Goal: Information Seeking & Learning: Find specific fact

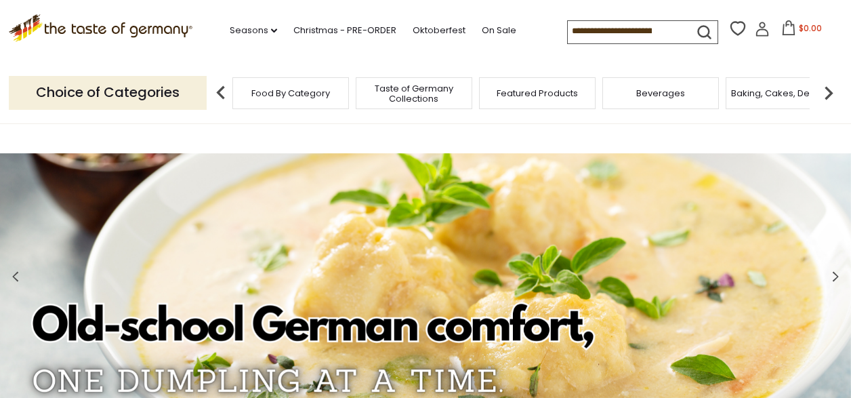
click at [759, 34] on icon at bounding box center [762, 29] width 15 height 15
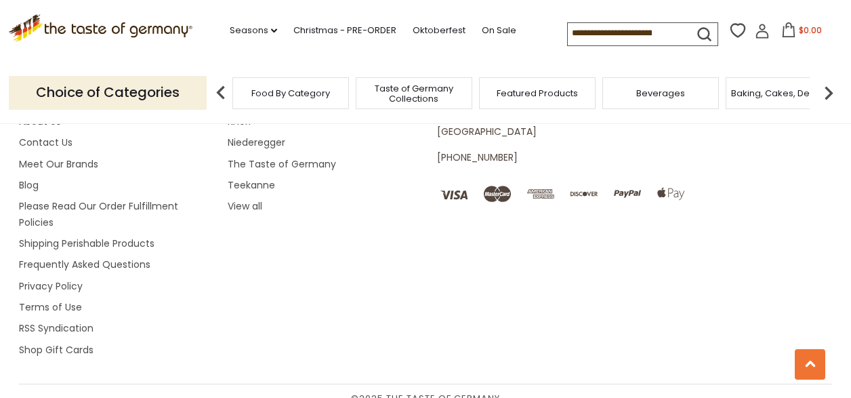
scroll to position [1723, 0]
